Goal: Task Accomplishment & Management: Complete application form

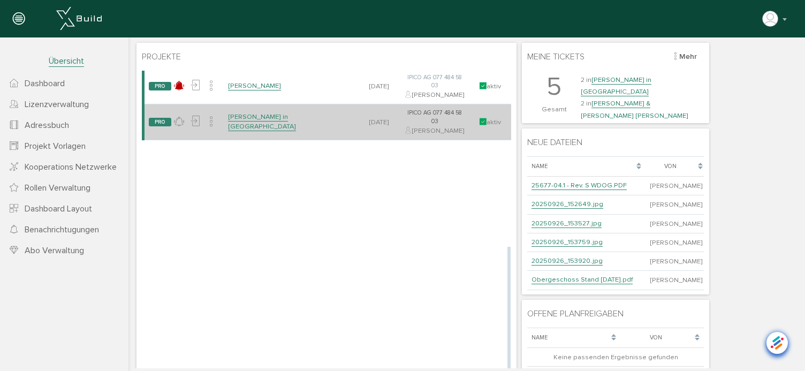
click at [271, 131] on link "[PERSON_NAME] in [GEOGRAPHIC_DATA]" at bounding box center [262, 121] width 68 height 19
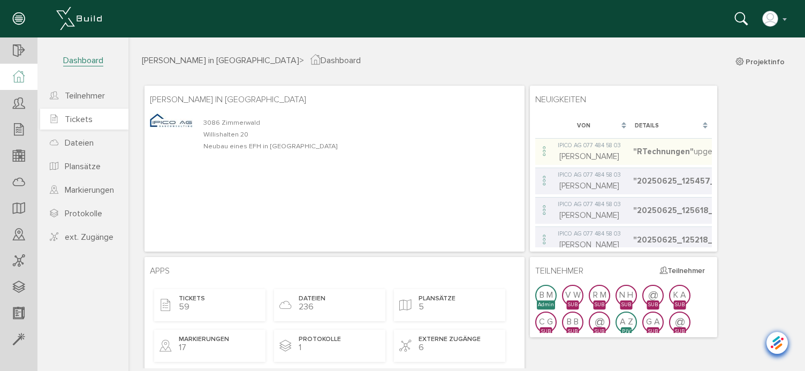
click at [89, 119] on span "Tickets" at bounding box center [79, 119] width 28 height 11
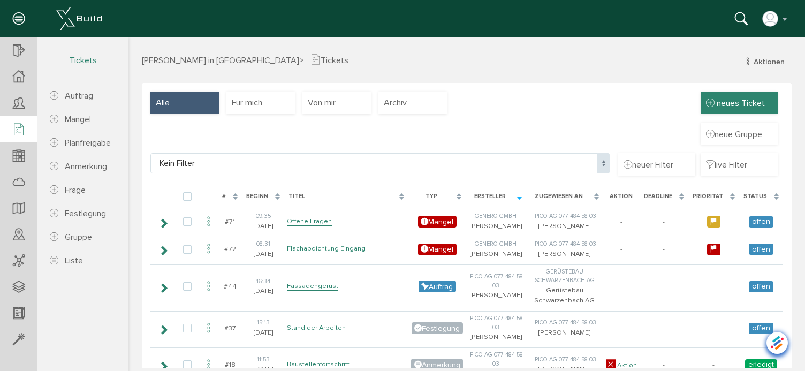
click at [739, 105] on span "neues Ticket" at bounding box center [741, 103] width 48 height 11
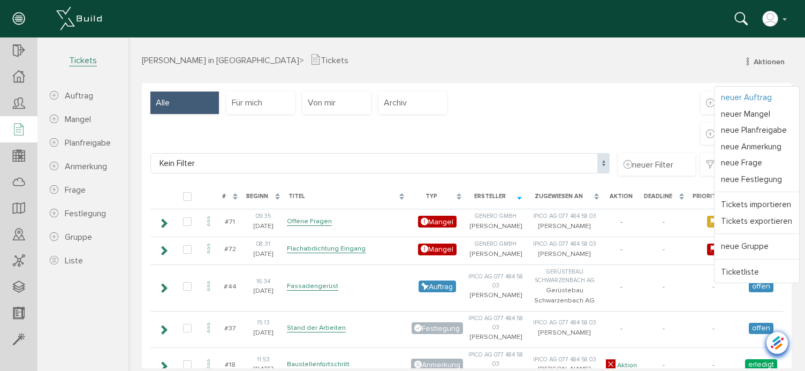
click at [748, 96] on link "neuer Auftrag" at bounding box center [757, 97] width 85 height 17
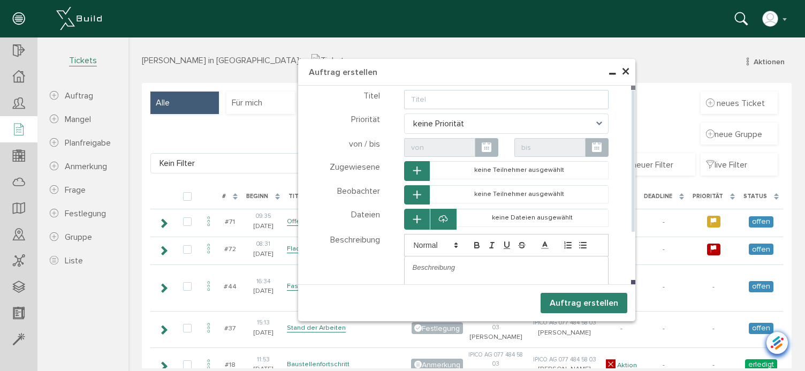
click at [439, 98] on input "text" at bounding box center [506, 99] width 205 height 19
type input "Firstbalken Grundieren"
click at [457, 118] on span "keine Priorität" at bounding box center [506, 124] width 205 height 20
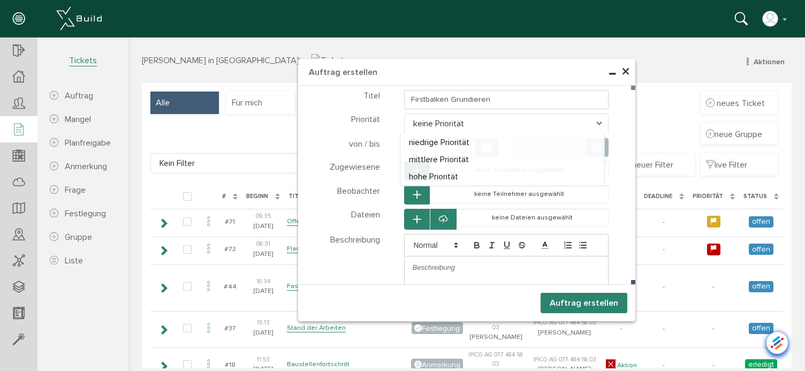
select select "high"
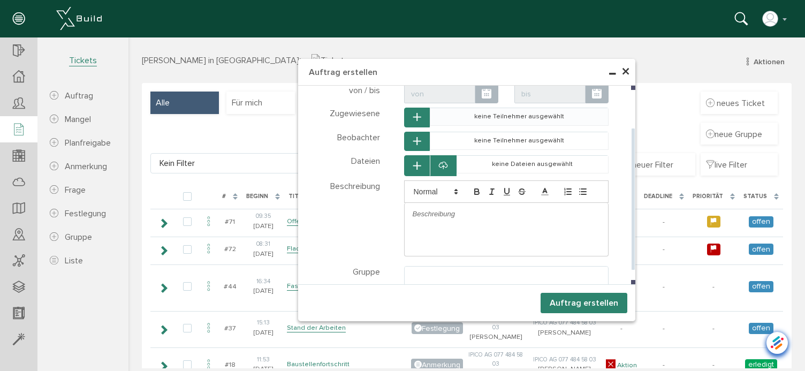
click at [458, 118] on td "keine Teilnehmer ausgewählt" at bounding box center [519, 117] width 179 height 18
click at [411, 112] on button "button" at bounding box center [417, 118] width 26 height 20
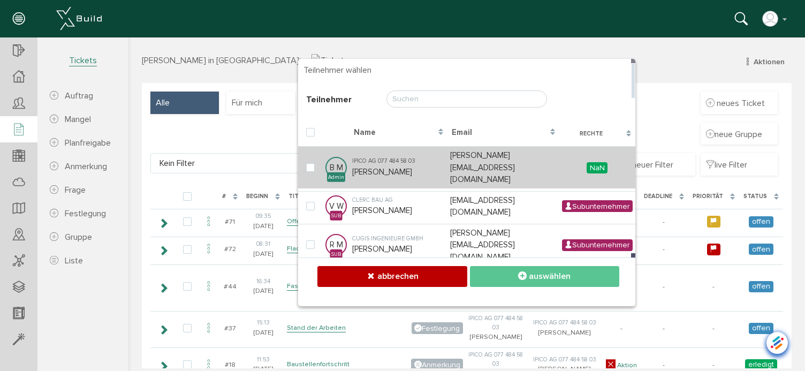
click at [384, 159] on div "IPICO AG 077 484 58 03" at bounding box center [398, 161] width 93 height 9
checkbox input "true"
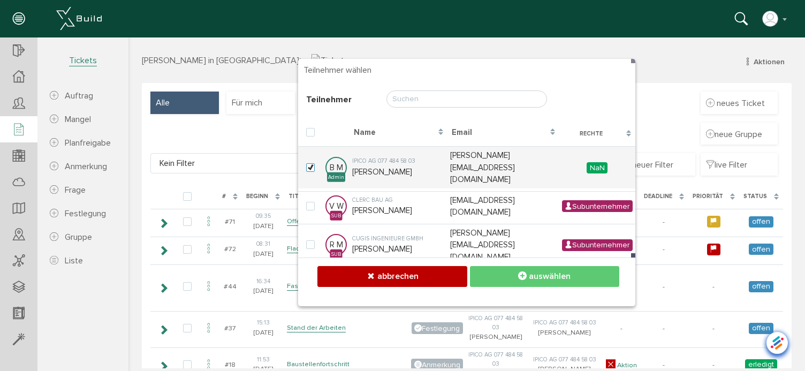
click at [504, 277] on button "auswählen" at bounding box center [544, 276] width 149 height 21
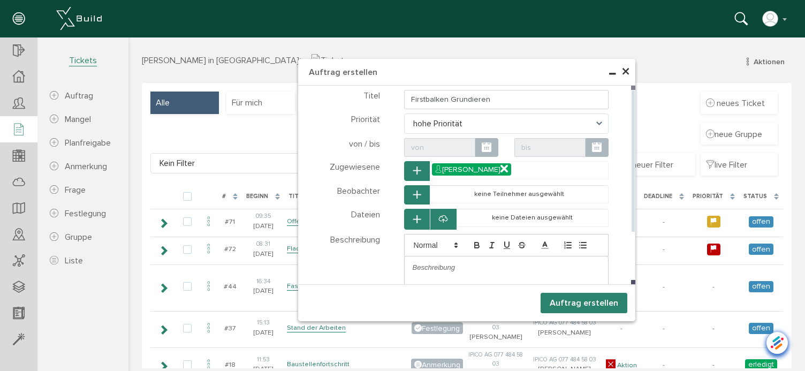
click at [538, 166] on tbody "[PERSON_NAME]" at bounding box center [519, 171] width 179 height 18
click at [415, 173] on icon "button" at bounding box center [416, 171] width 7 height 9
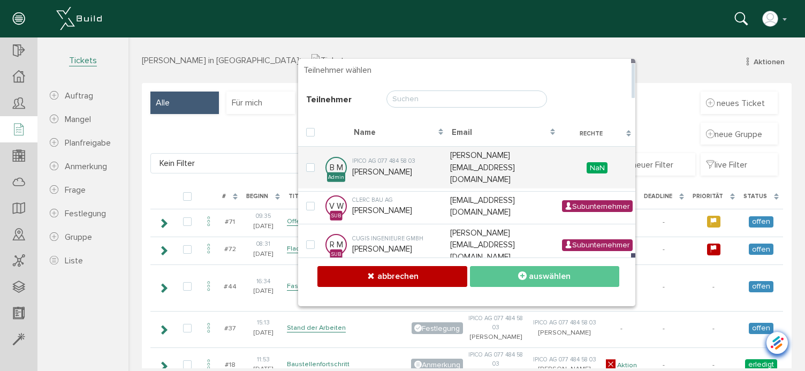
click at [437, 96] on input "text" at bounding box center [467, 98] width 161 height 17
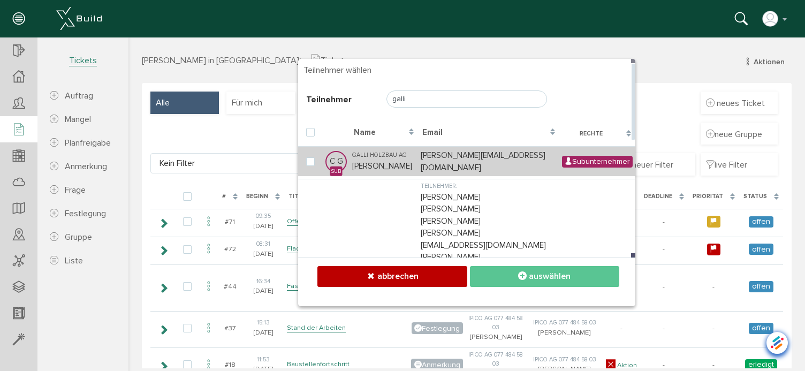
type input "galli"
click at [376, 167] on td "Galli Holzbau AG [PERSON_NAME]" at bounding box center [384, 161] width 69 height 30
checkbox input "true"
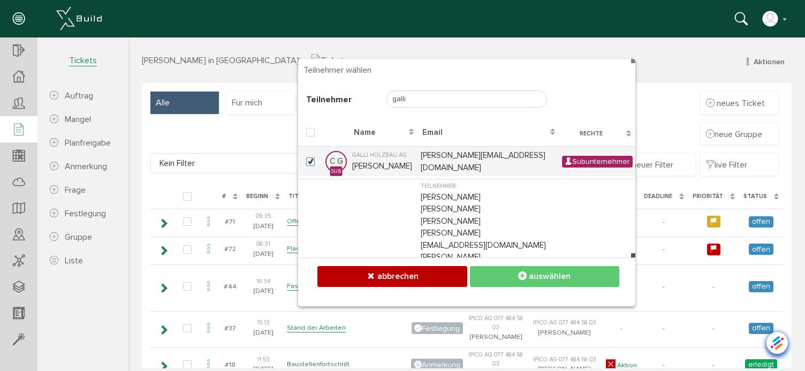
click at [519, 277] on icon at bounding box center [522, 276] width 9 height 11
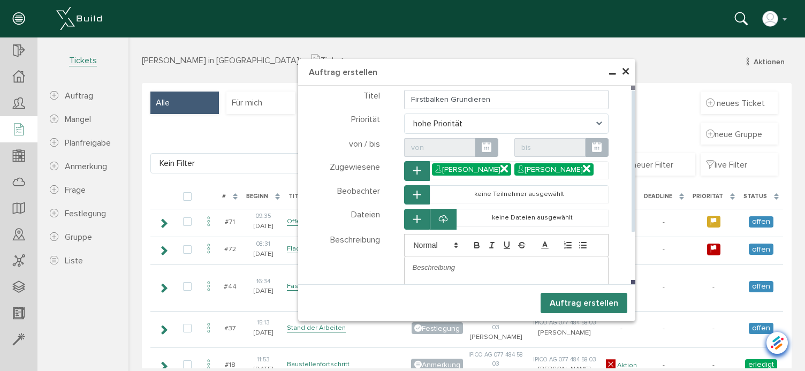
click at [419, 196] on button "button" at bounding box center [417, 195] width 26 height 20
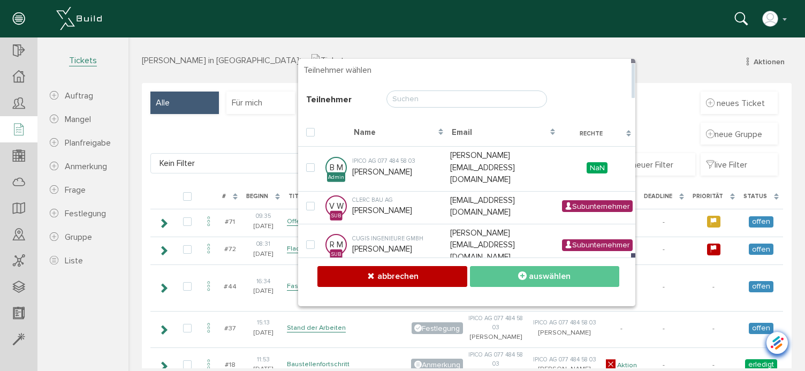
click at [433, 95] on input "text" at bounding box center [467, 98] width 161 height 17
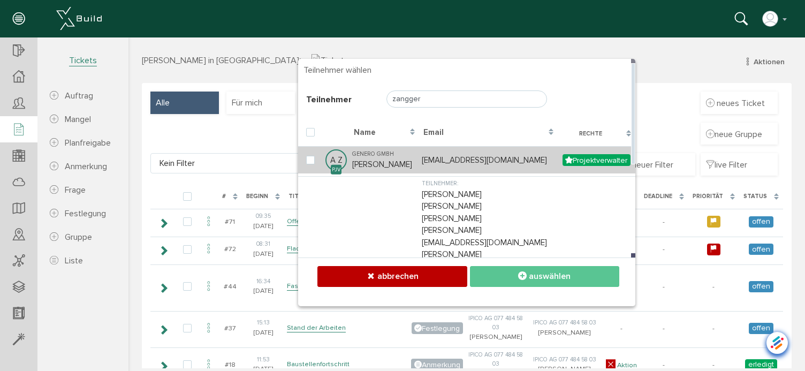
type input "zangger"
click at [357, 162] on td "Genero GmbH [PERSON_NAME]" at bounding box center [385, 159] width 70 height 27
checkbox input "true"
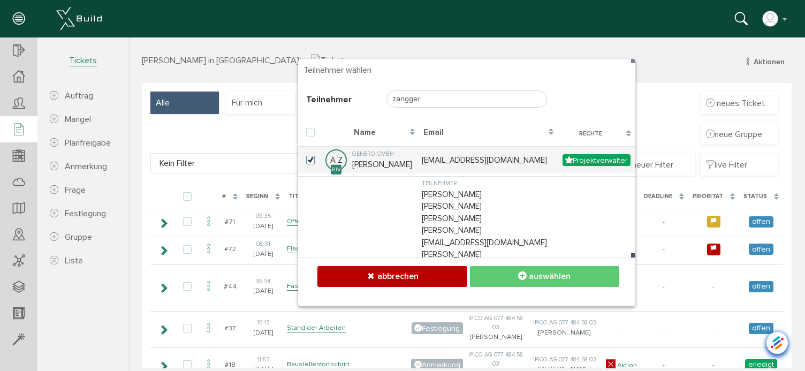
click at [508, 278] on button "auswählen" at bounding box center [544, 276] width 149 height 21
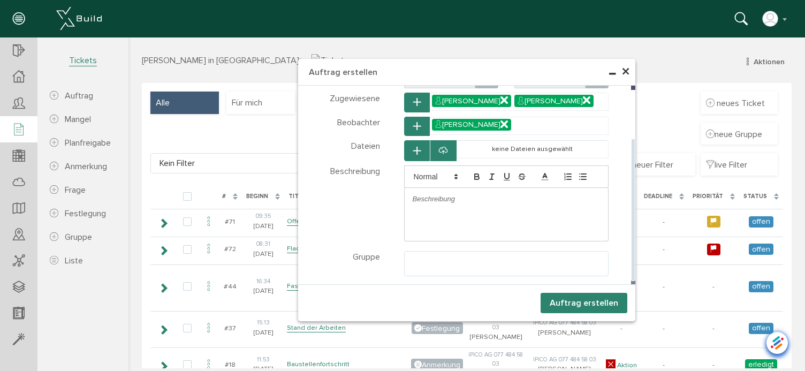
click at [443, 202] on p at bounding box center [507, 199] width 188 height 10
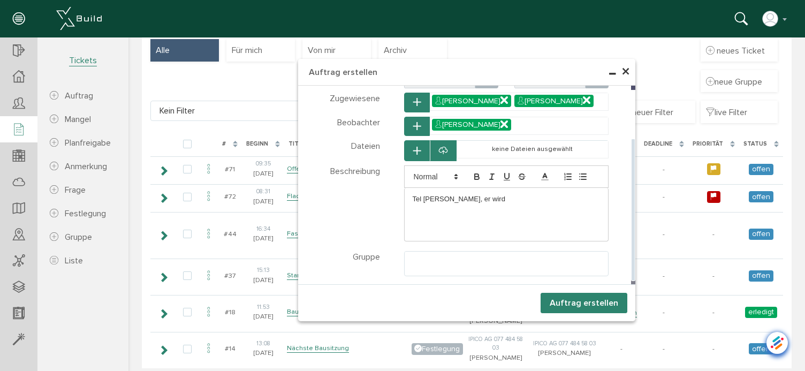
scroll to position [54, 0]
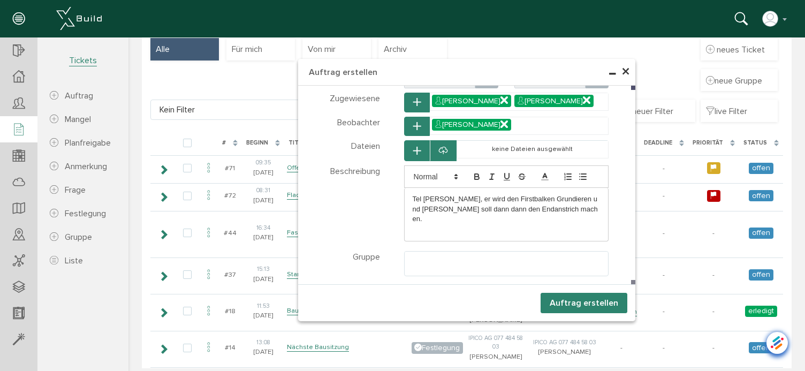
click at [594, 301] on button "Auftrag erstellen" at bounding box center [584, 303] width 87 height 20
